Goal: Transaction & Acquisition: Download file/media

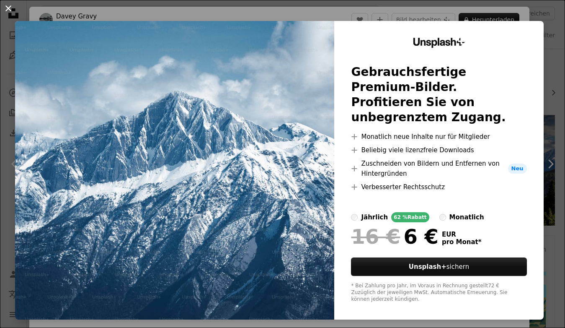
click at [4, 9] on button "An X shape" at bounding box center [8, 8] width 10 height 10
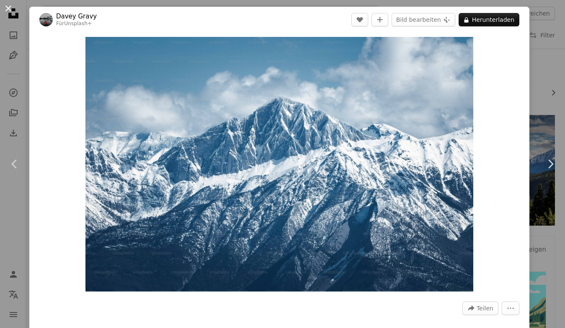
click at [10, 8] on button "An X shape" at bounding box center [8, 8] width 10 height 10
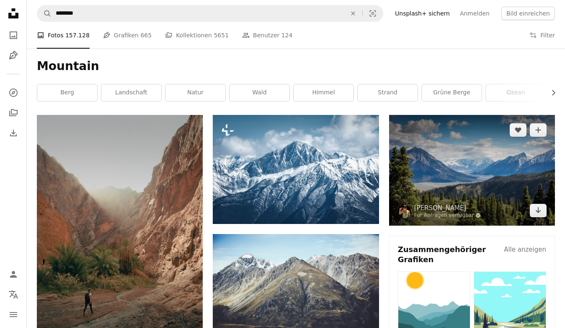
click at [445, 202] on img at bounding box center [472, 170] width 166 height 111
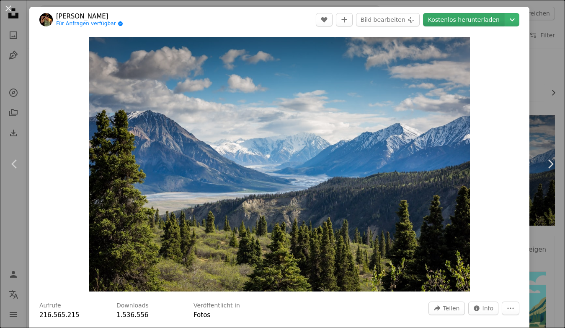
click at [491, 23] on link "Kostenlos herunterladen" at bounding box center [464, 19] width 82 height 13
